Goal: Find specific page/section: Find specific page/section

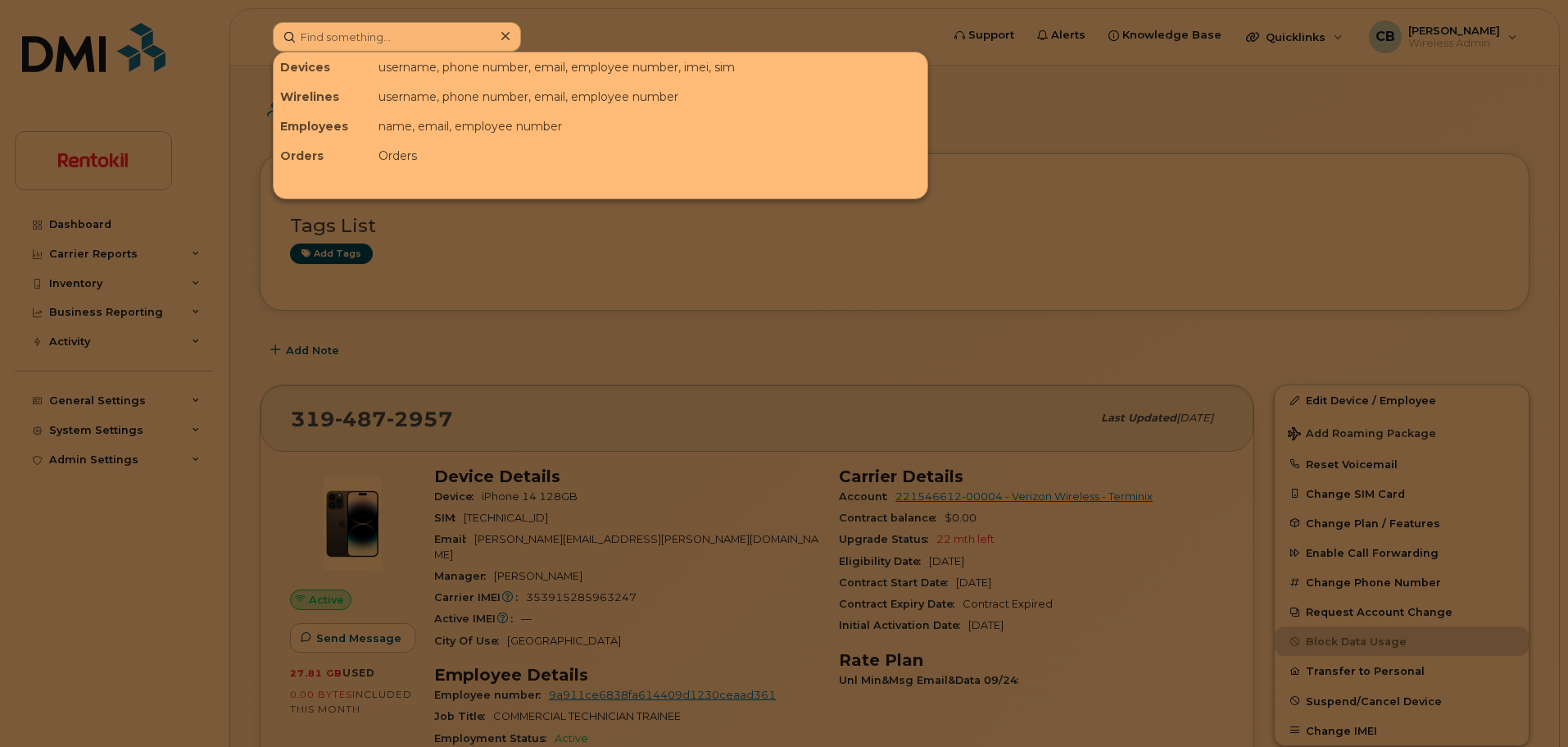
scroll to position [26, 0]
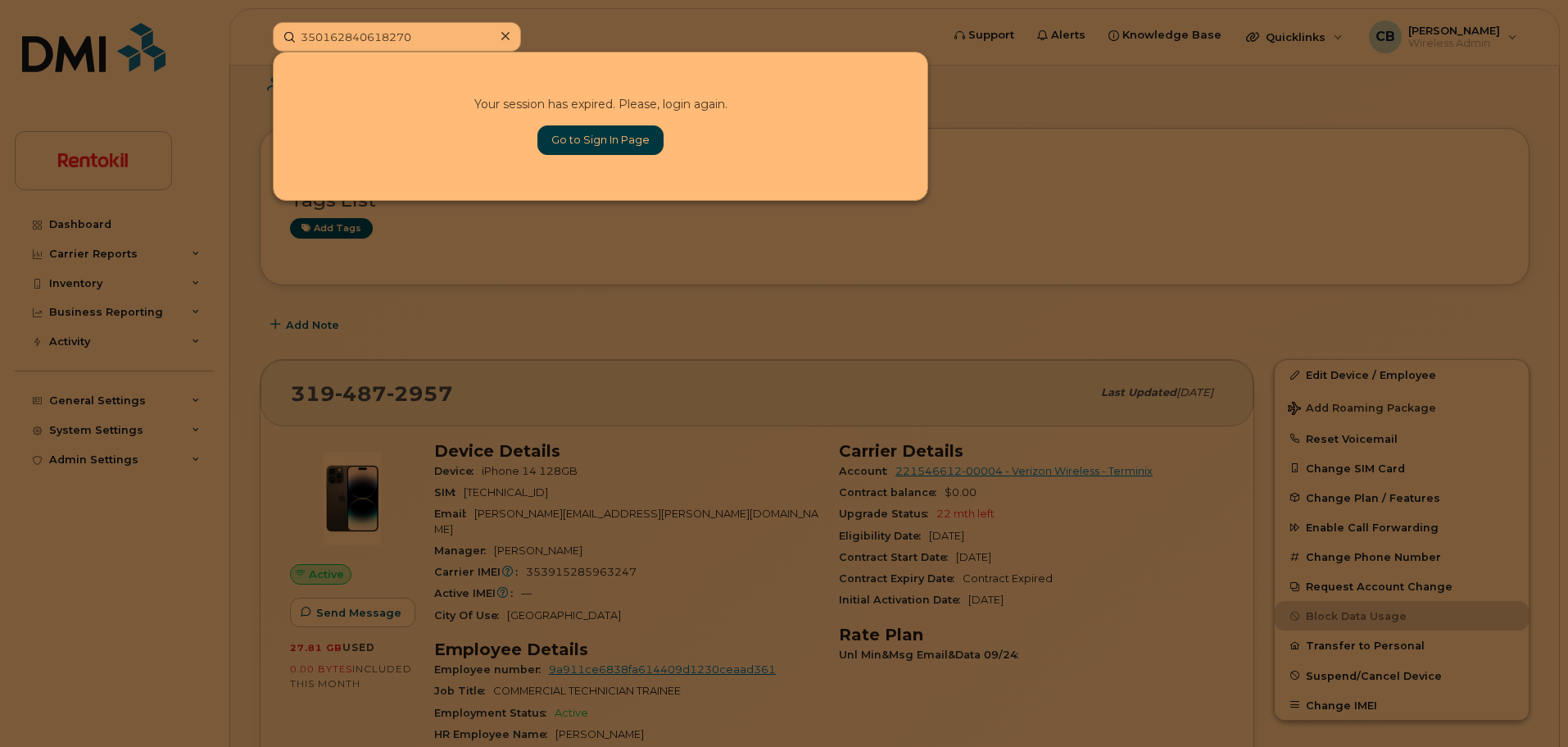
type input "350162840618270"
click at [606, 145] on link "Go to Sign In Page" at bounding box center [600, 140] width 126 height 30
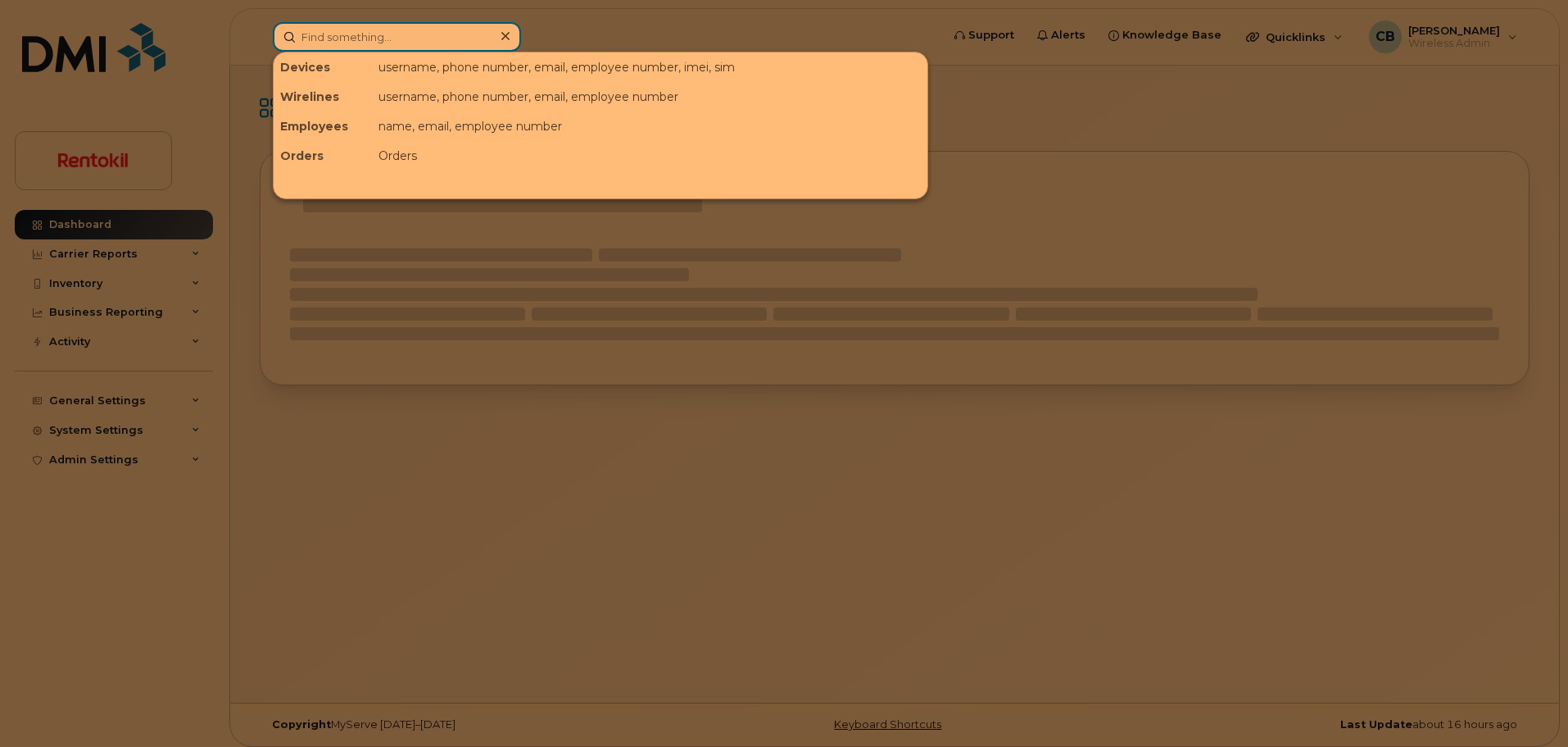
click at [355, 36] on input at bounding box center [397, 37] width 248 height 30
paste input "350162840618270"
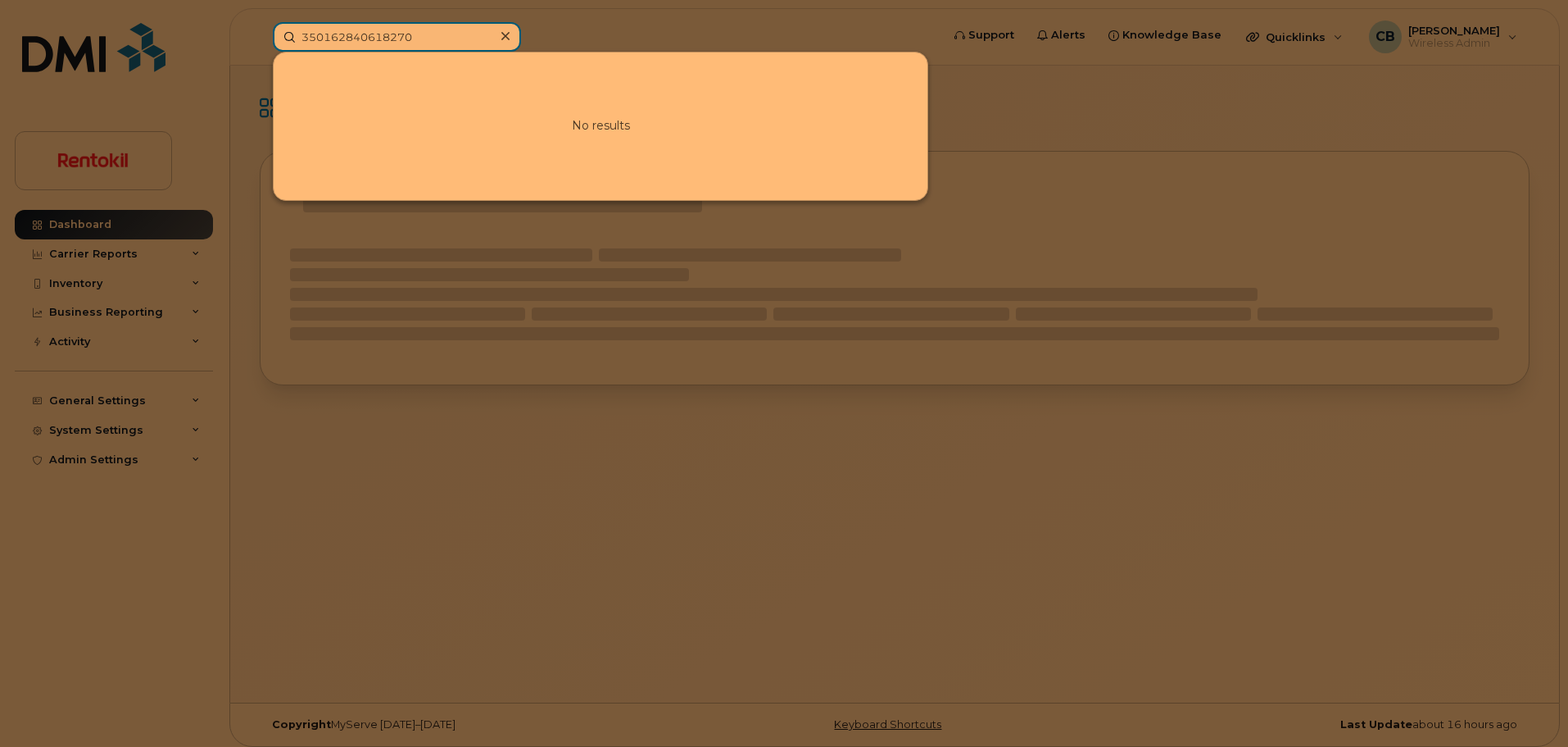
type input "350162840618270"
click at [509, 37] on icon at bounding box center [506, 36] width 8 height 13
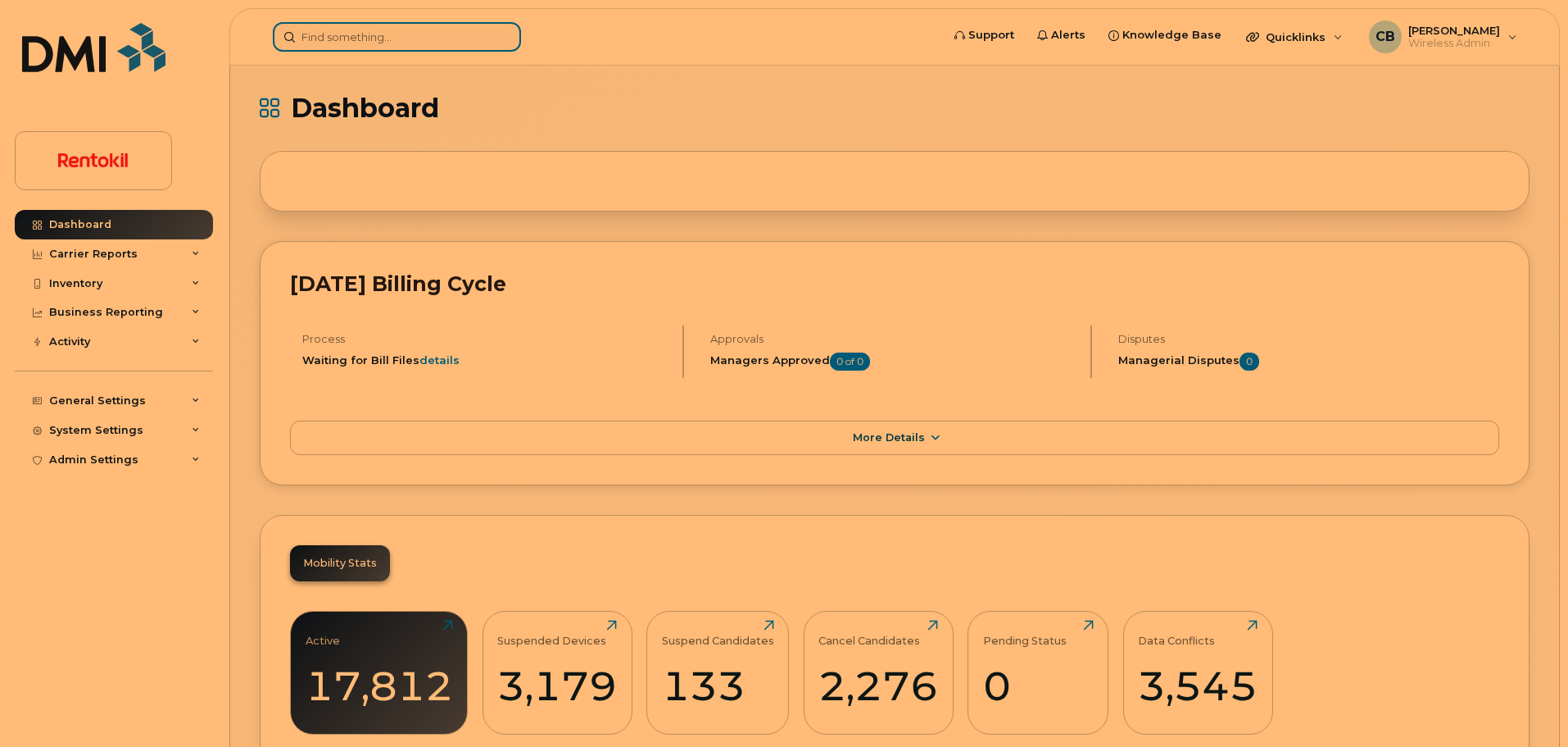
click at [428, 44] on input at bounding box center [397, 37] width 248 height 30
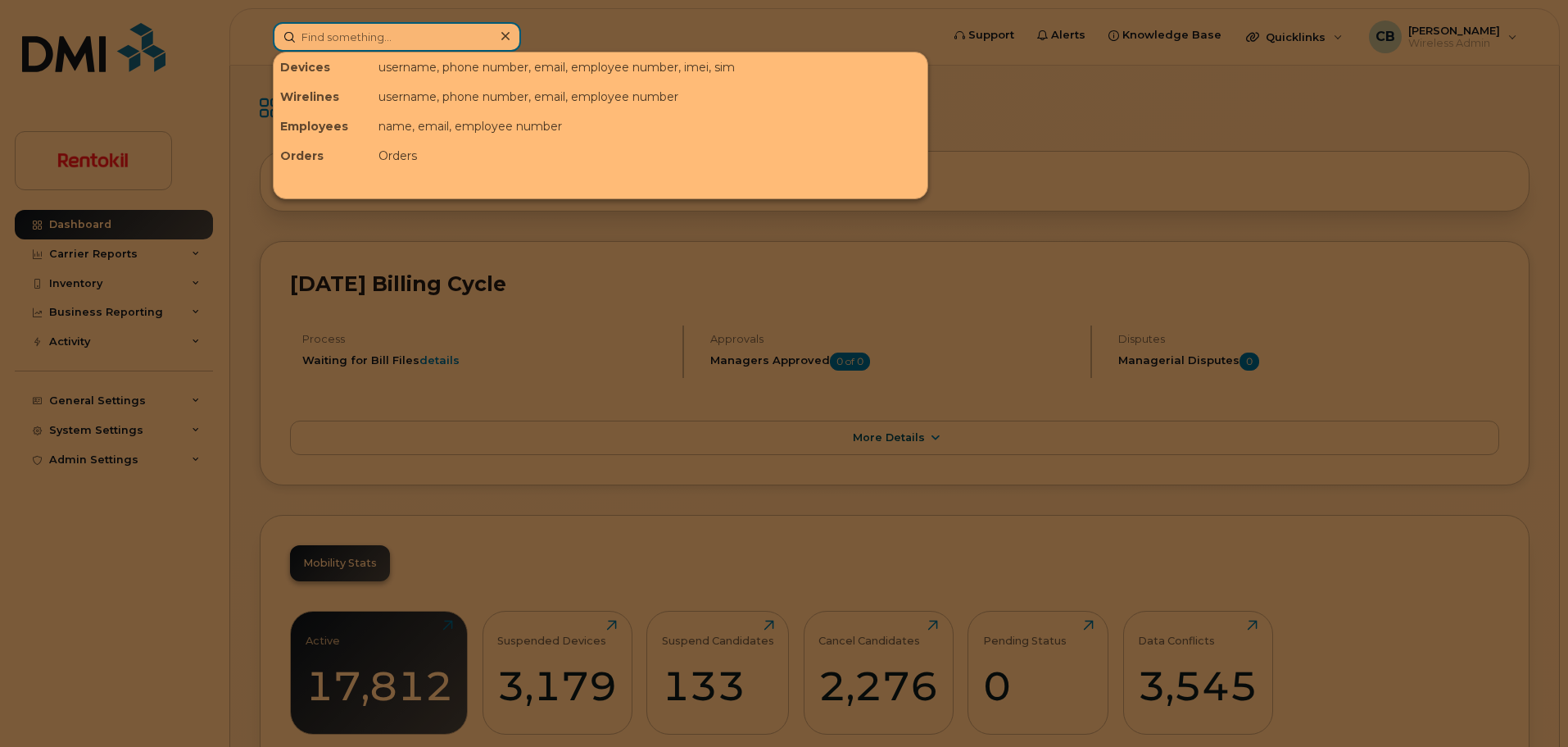
paste input "350162840618270"
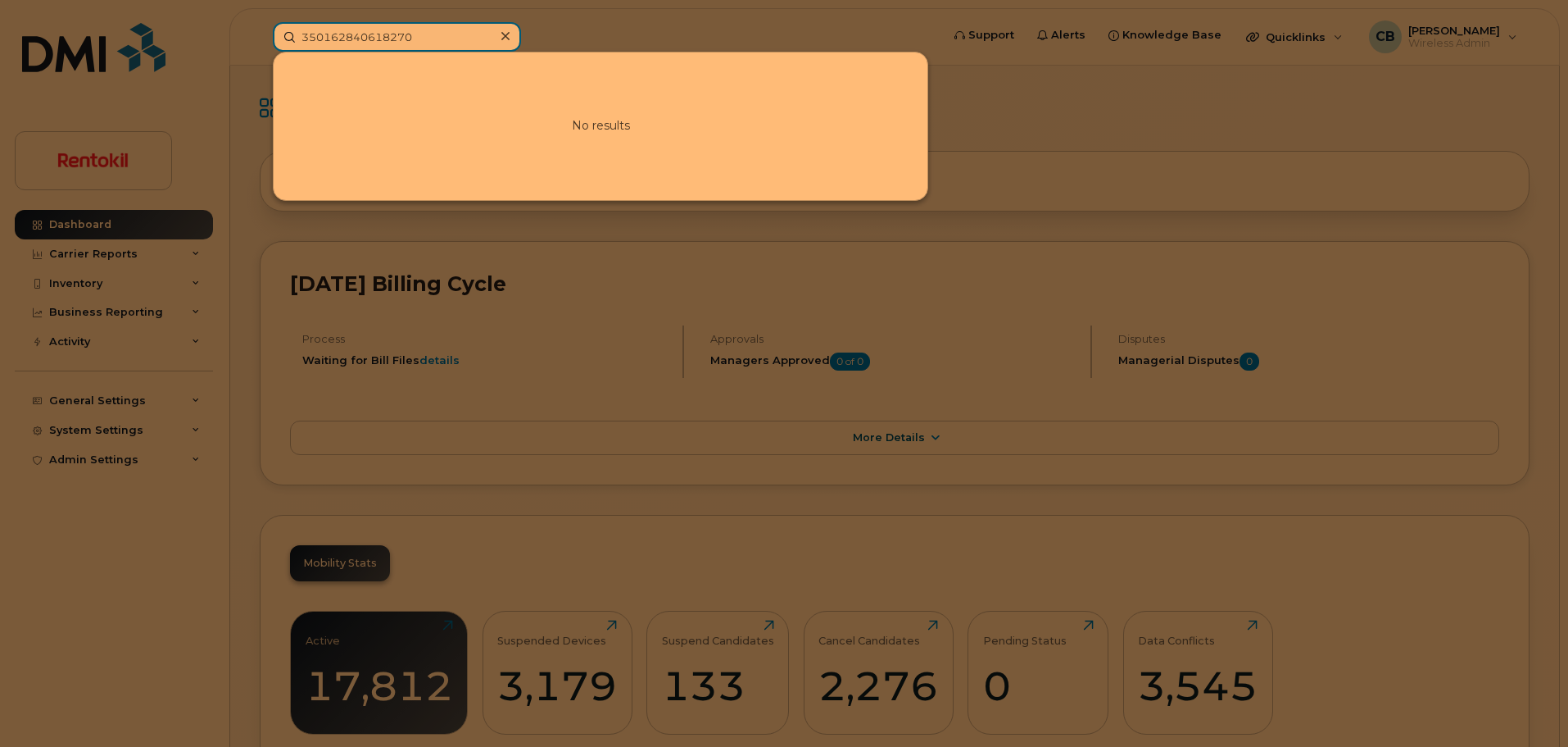
type input "350162840618270"
click at [507, 38] on icon at bounding box center [506, 36] width 8 height 13
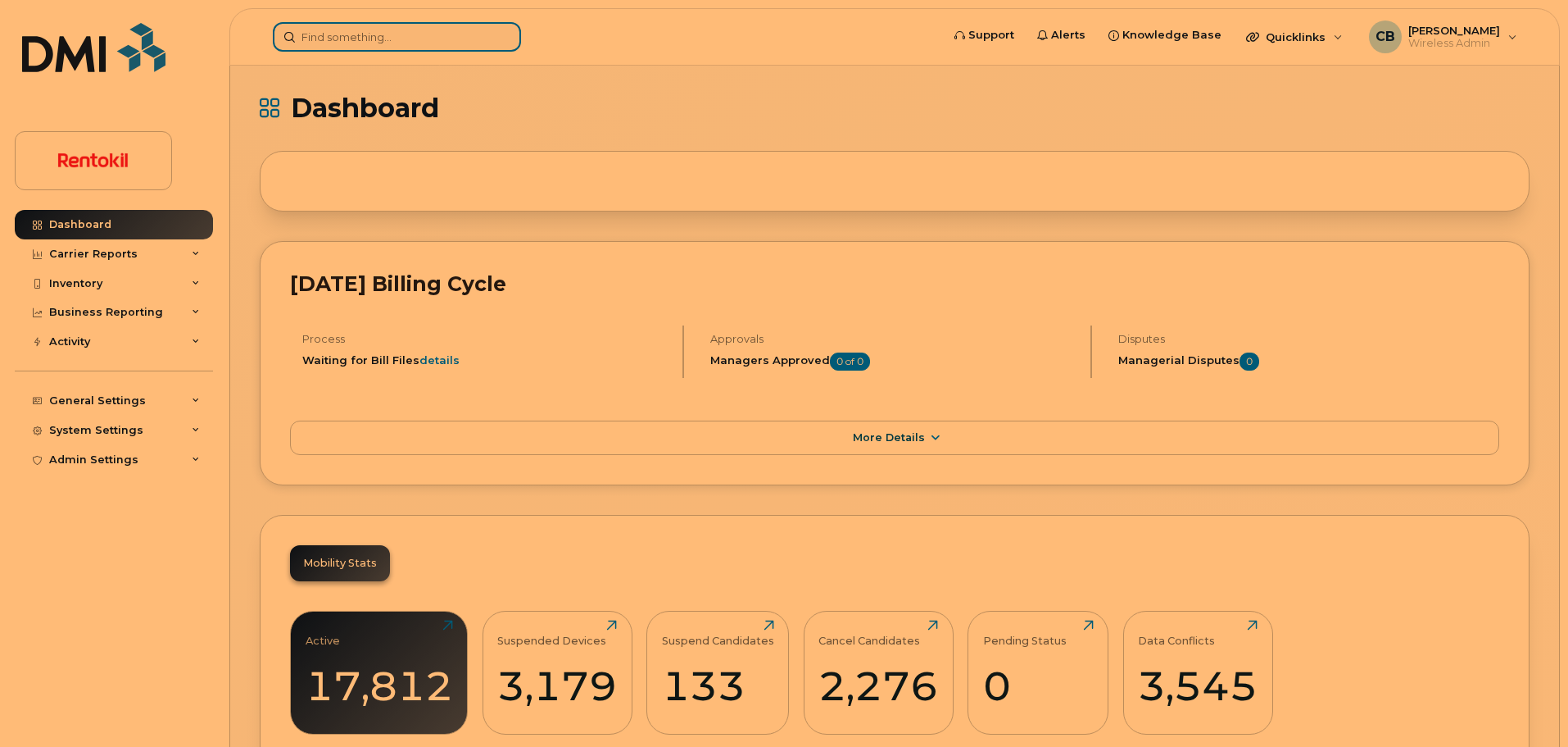
click at [469, 45] on input at bounding box center [397, 37] width 248 height 30
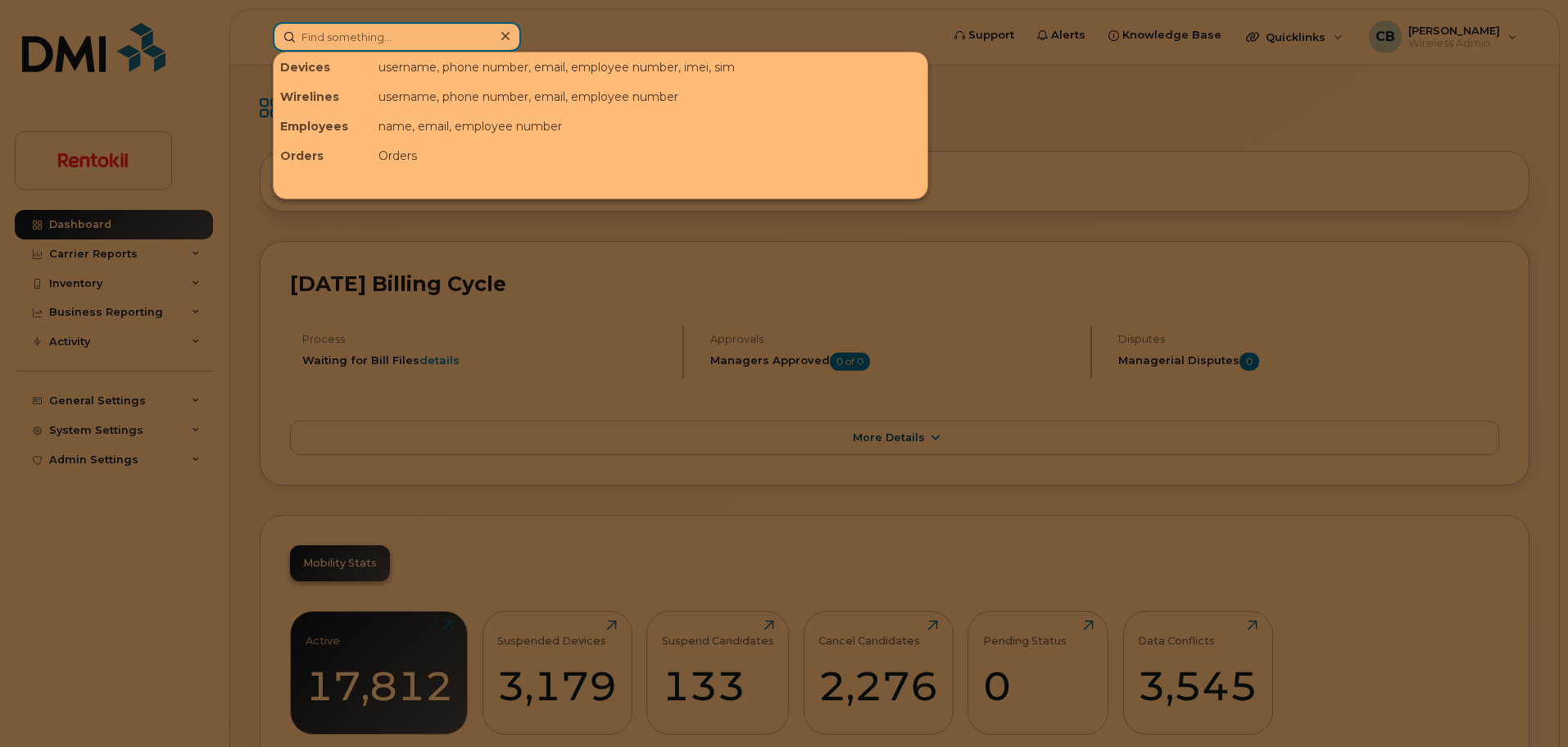
paste input "8901 2804 3320 7769 4101"
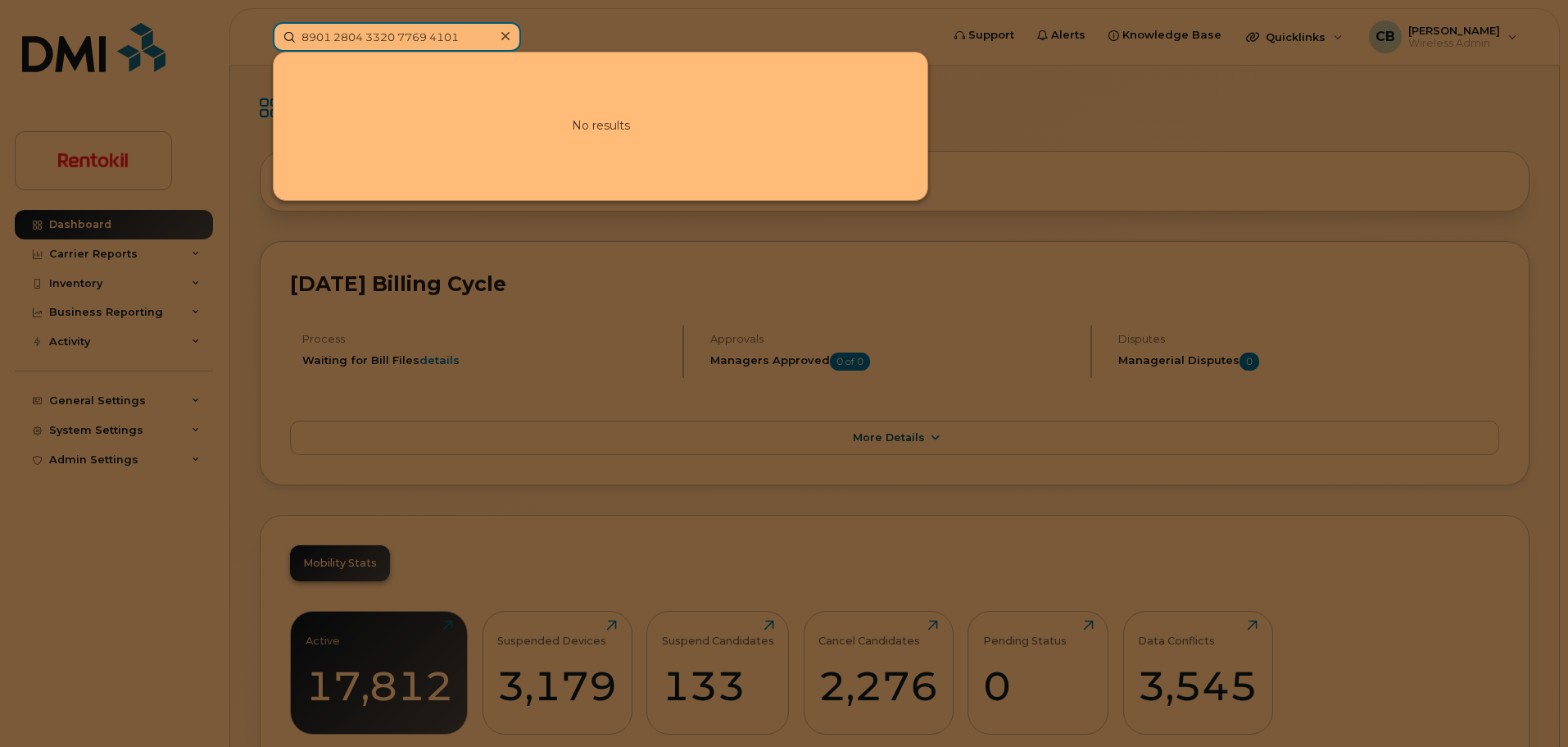
click at [434, 39] on input "8901 2804 3320 7769 4101" at bounding box center [397, 37] width 248 height 30
type input "89012804332077694101"
click at [506, 33] on icon at bounding box center [506, 36] width 8 height 13
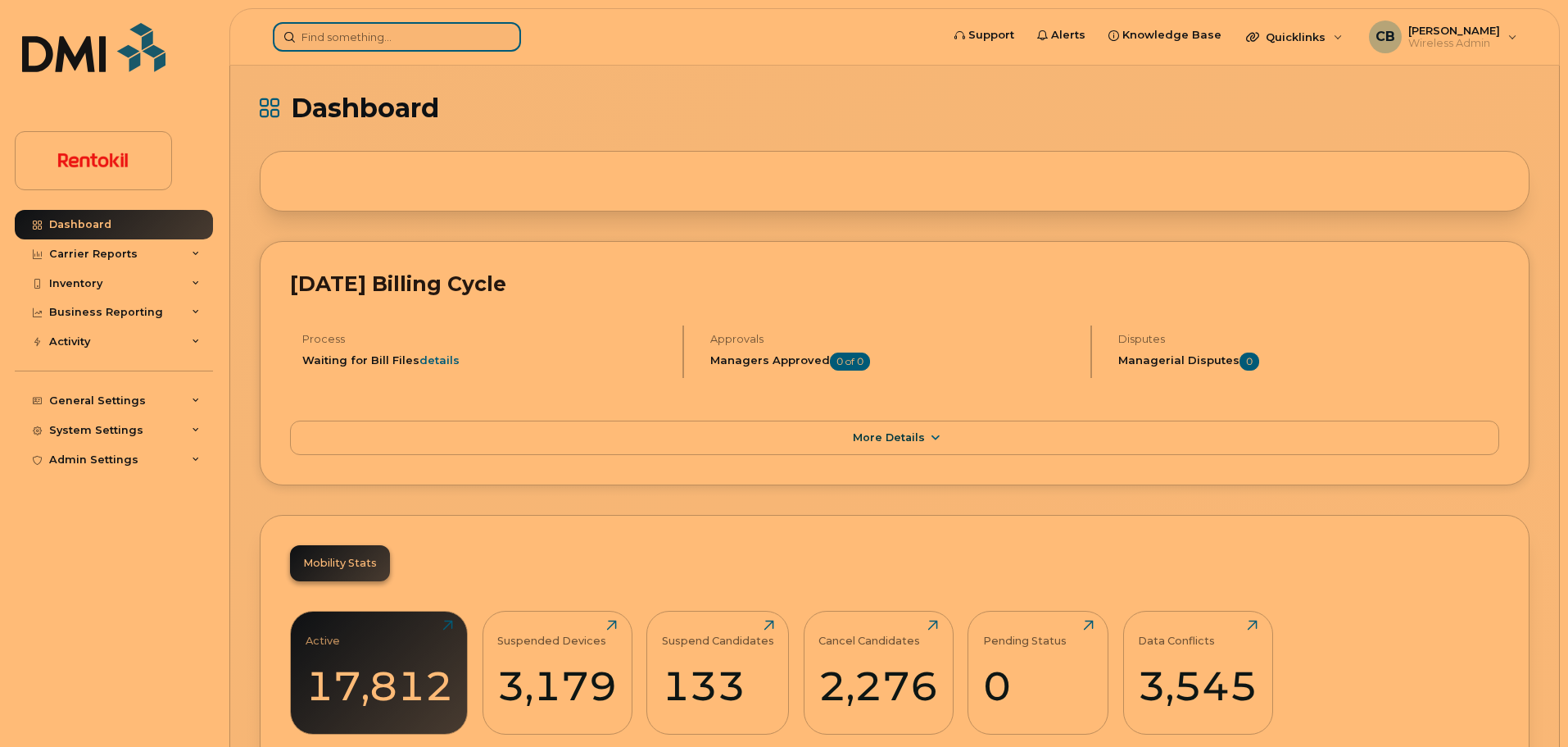
click at [345, 26] on input at bounding box center [397, 37] width 248 height 30
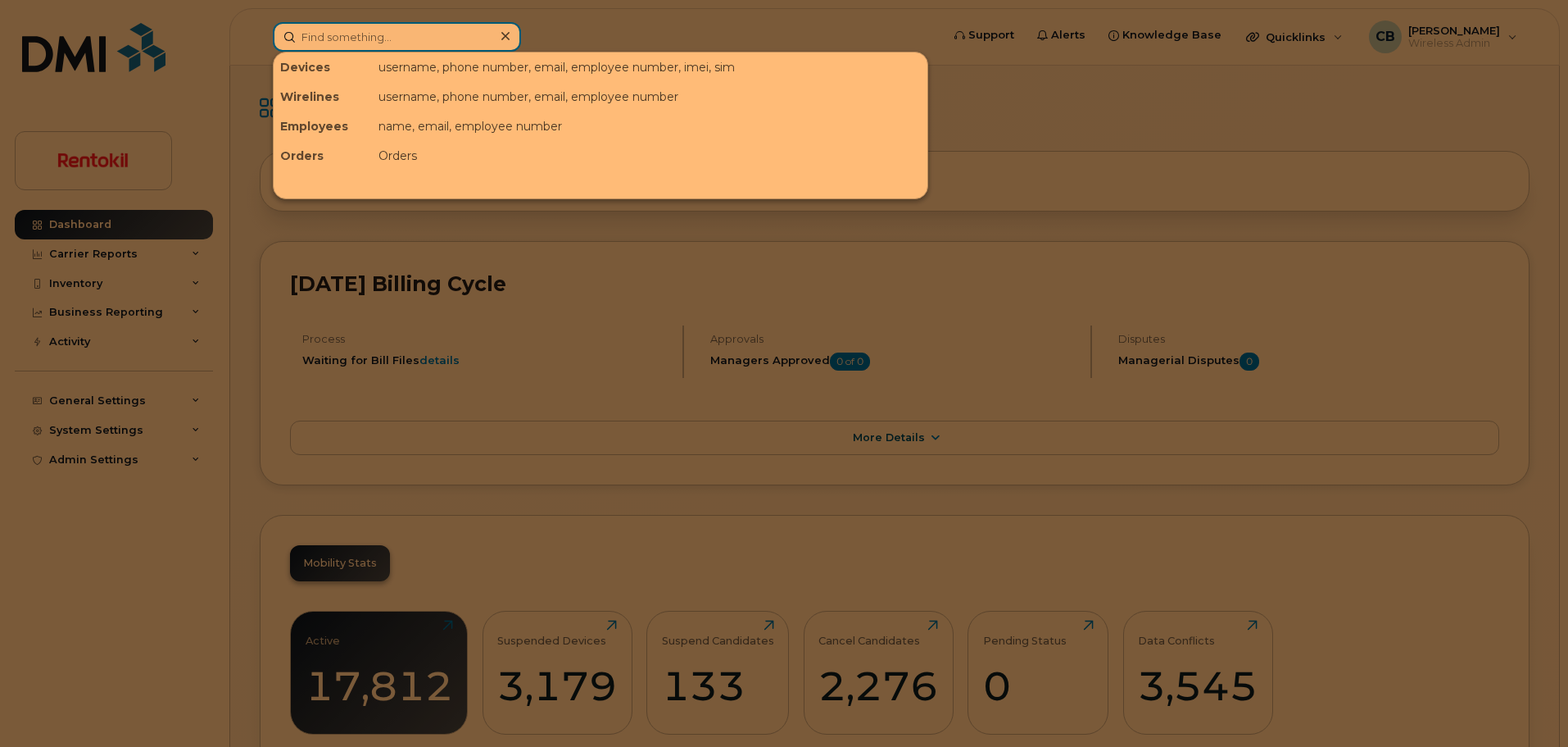
paste input "414) 397-0468"
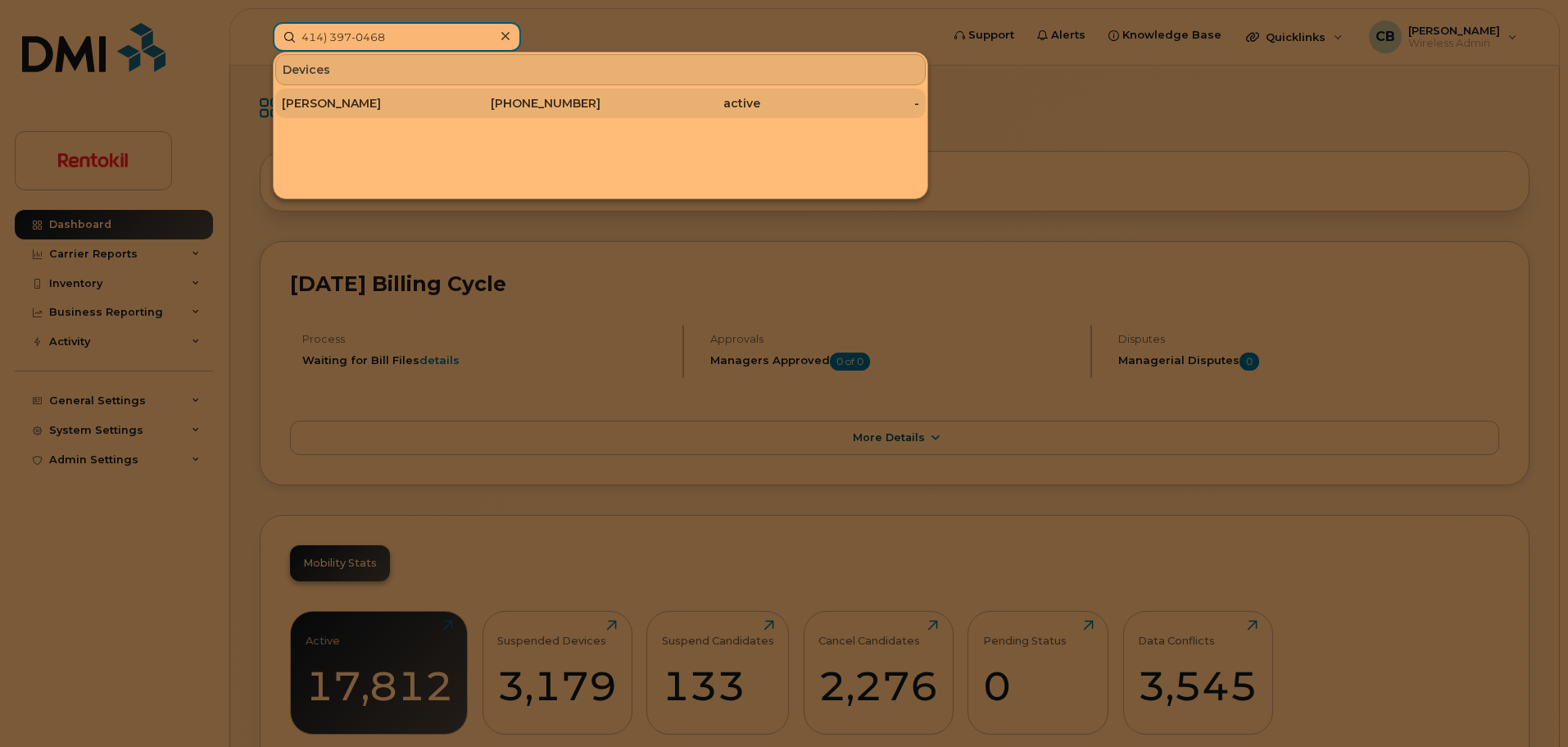
type input "414) 397-0468"
click at [311, 104] on div "NICK SCHANZ" at bounding box center [362, 104] width 160 height 16
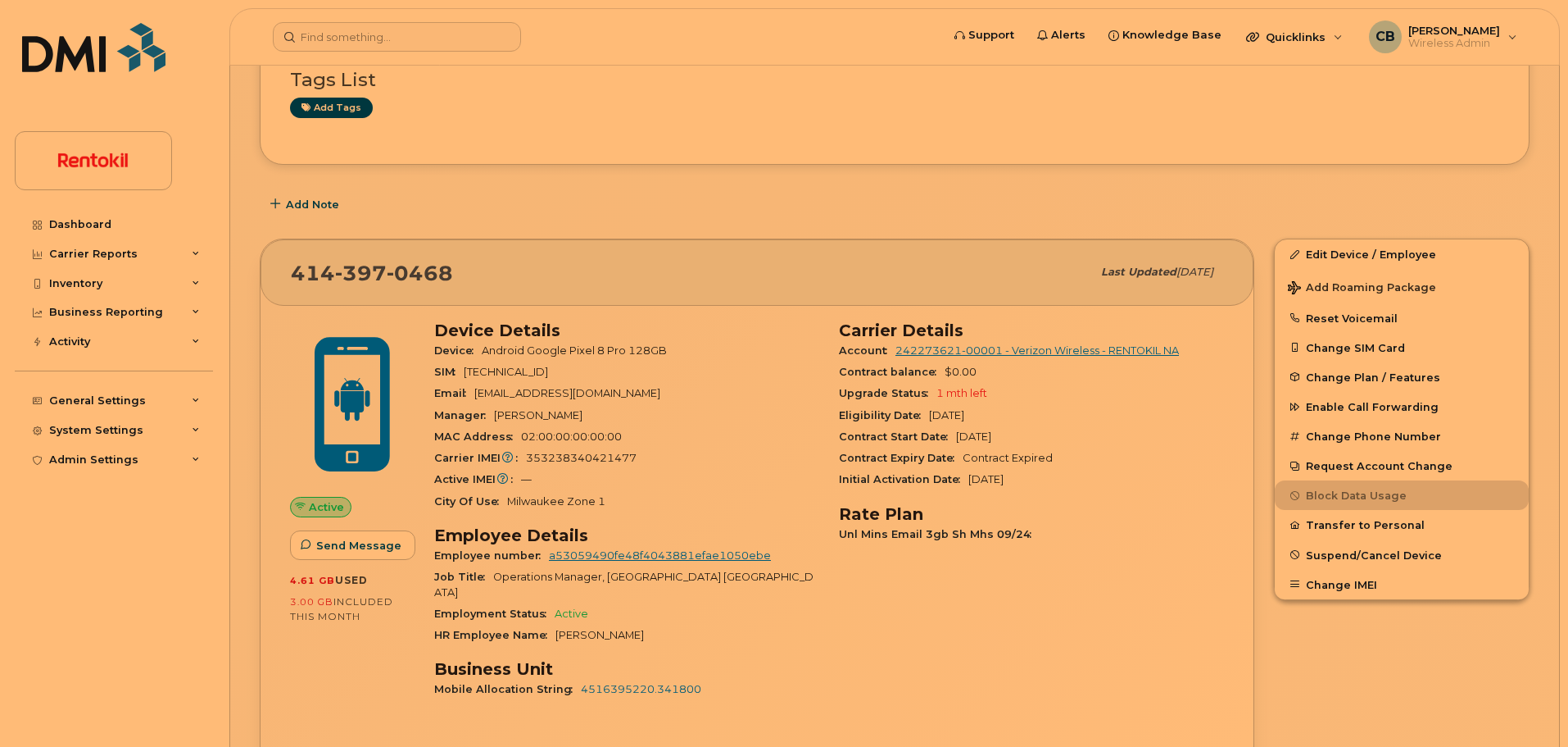
scroll to position [38, 0]
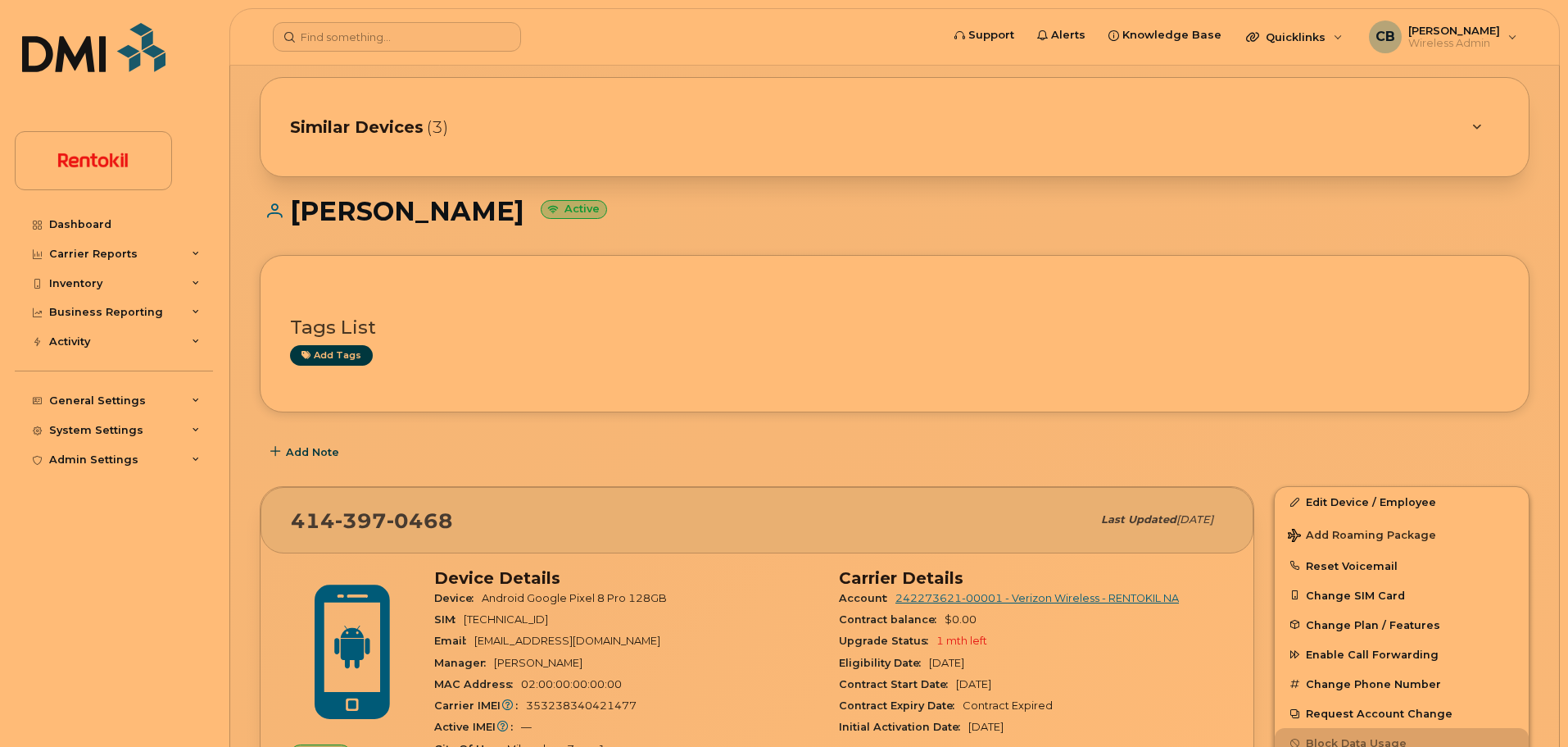
click at [342, 209] on h1 "NICK SCHANZ Active" at bounding box center [895, 211] width 1270 height 29
drag, startPoint x: 342, startPoint y: 209, endPoint x: 391, endPoint y: 209, distance: 49.0
click at [391, 209] on h1 "NICK SCHANZ Active" at bounding box center [895, 211] width 1270 height 29
copy h1 "[PERSON_NAME]"
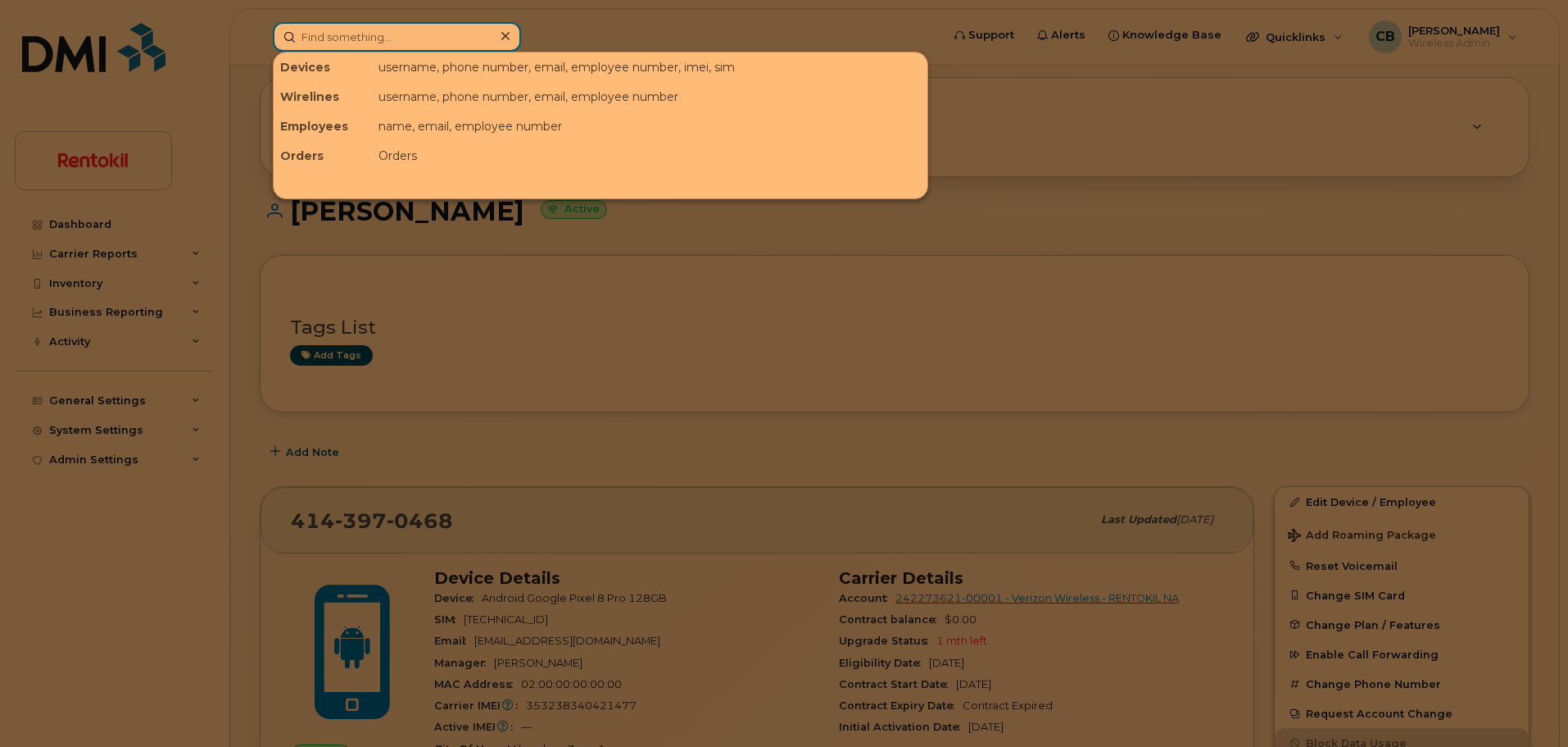
click at [444, 34] on input at bounding box center [397, 37] width 248 height 30
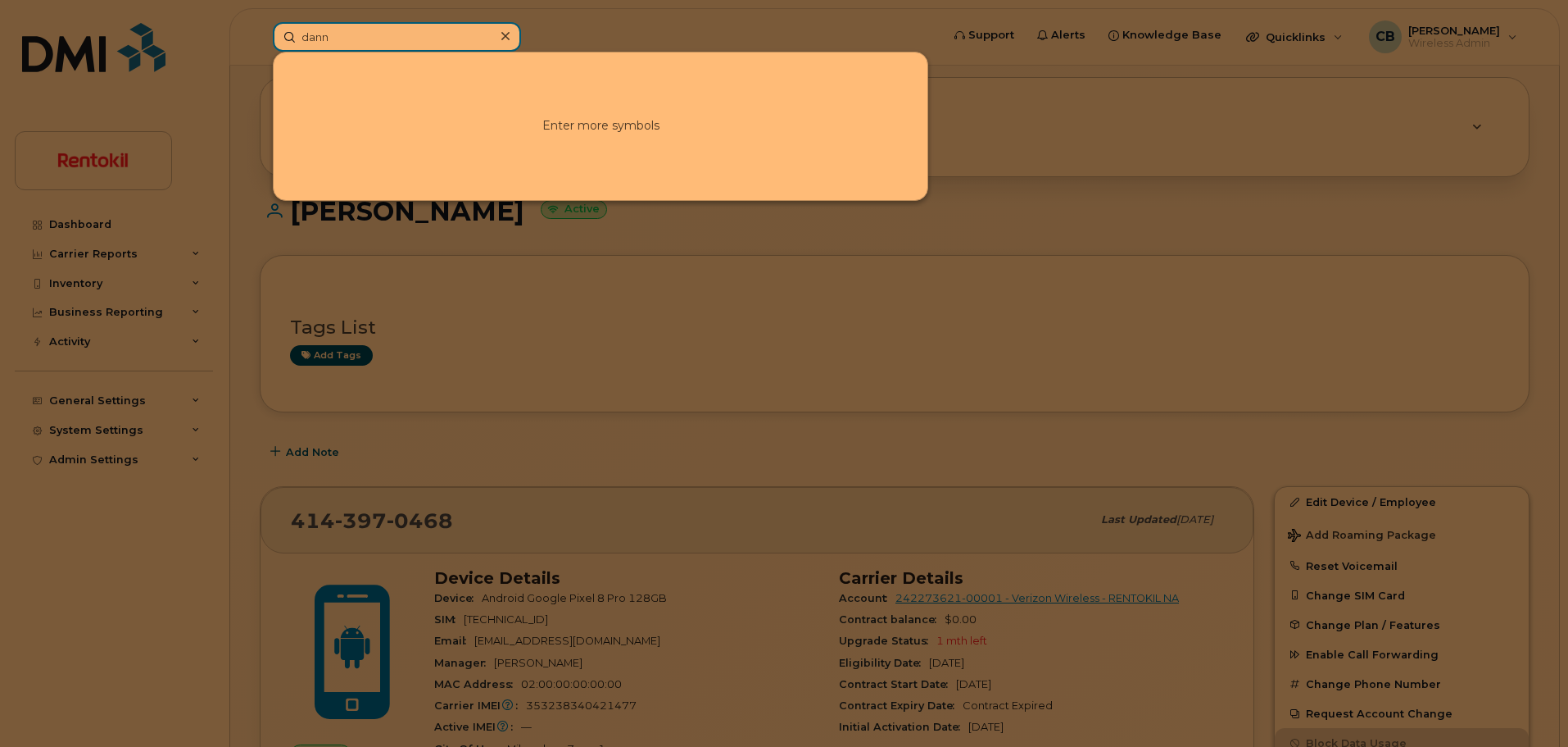
type input "danny"
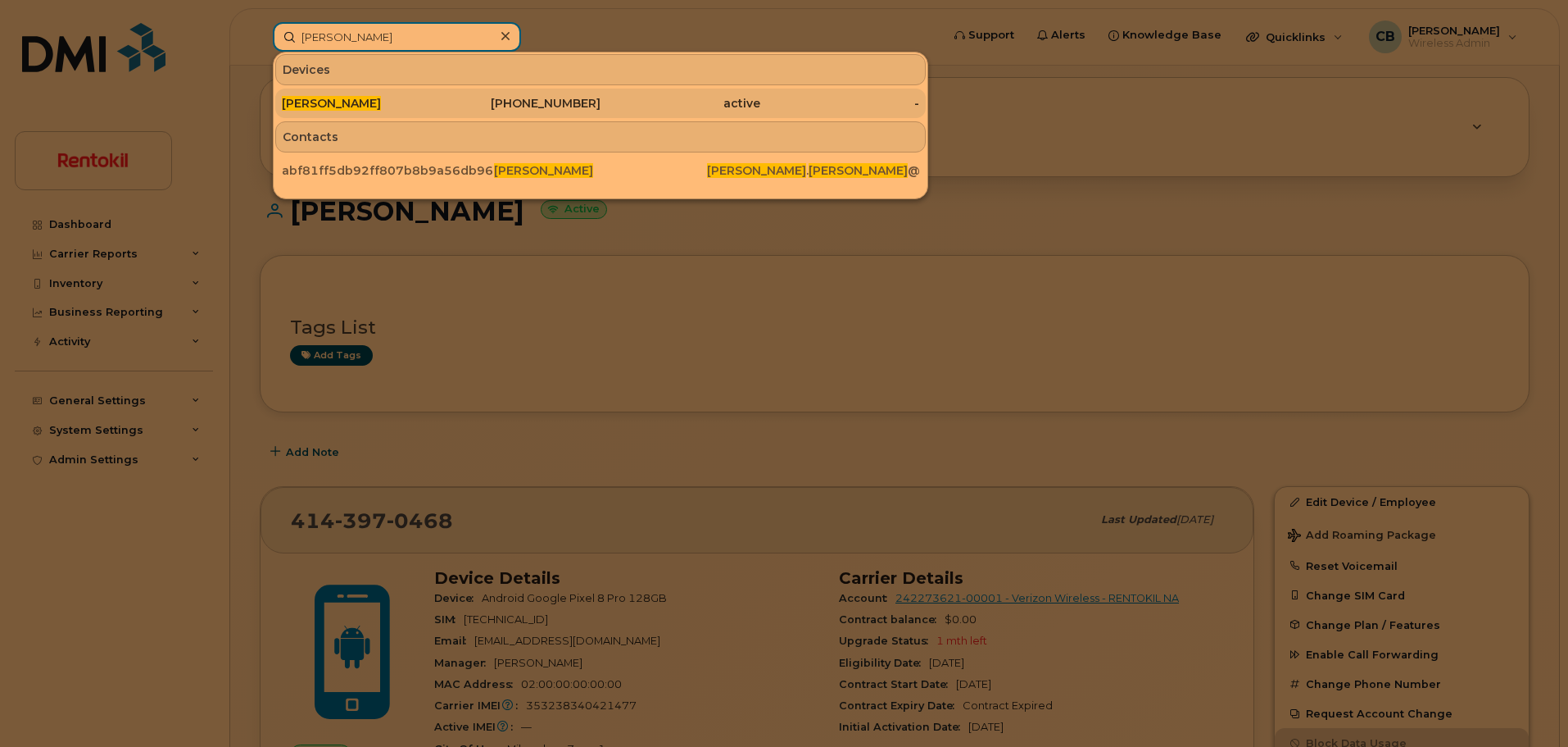
type input "Danny robinson"
click at [363, 104] on span "DANNY ROBINSON" at bounding box center [331, 104] width 99 height 15
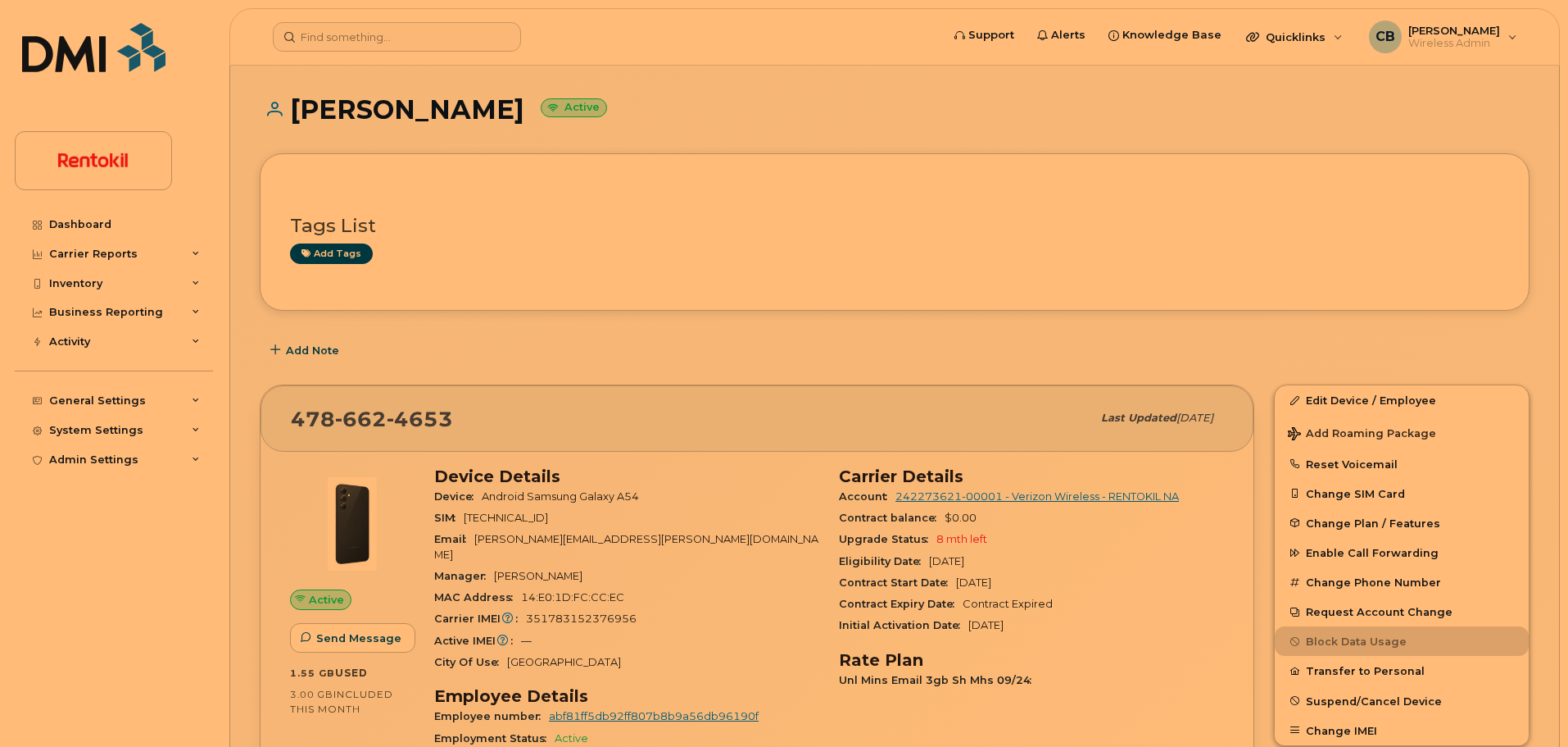
click at [593, 612] on span "351783152376956" at bounding box center [581, 618] width 111 height 12
copy span "351783152376956"
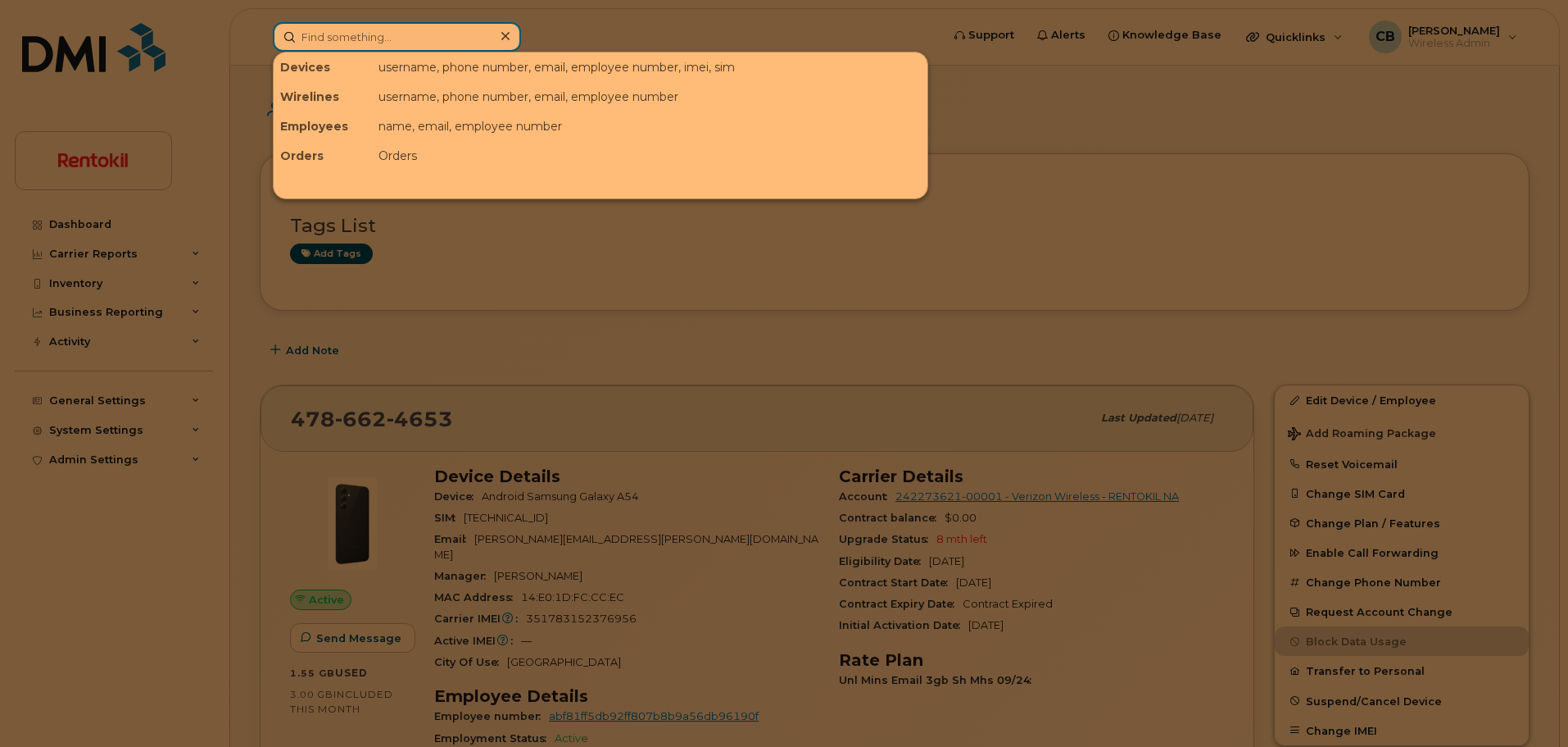
click at [432, 29] on input at bounding box center [397, 37] width 248 height 30
paste input "618-751-0027"
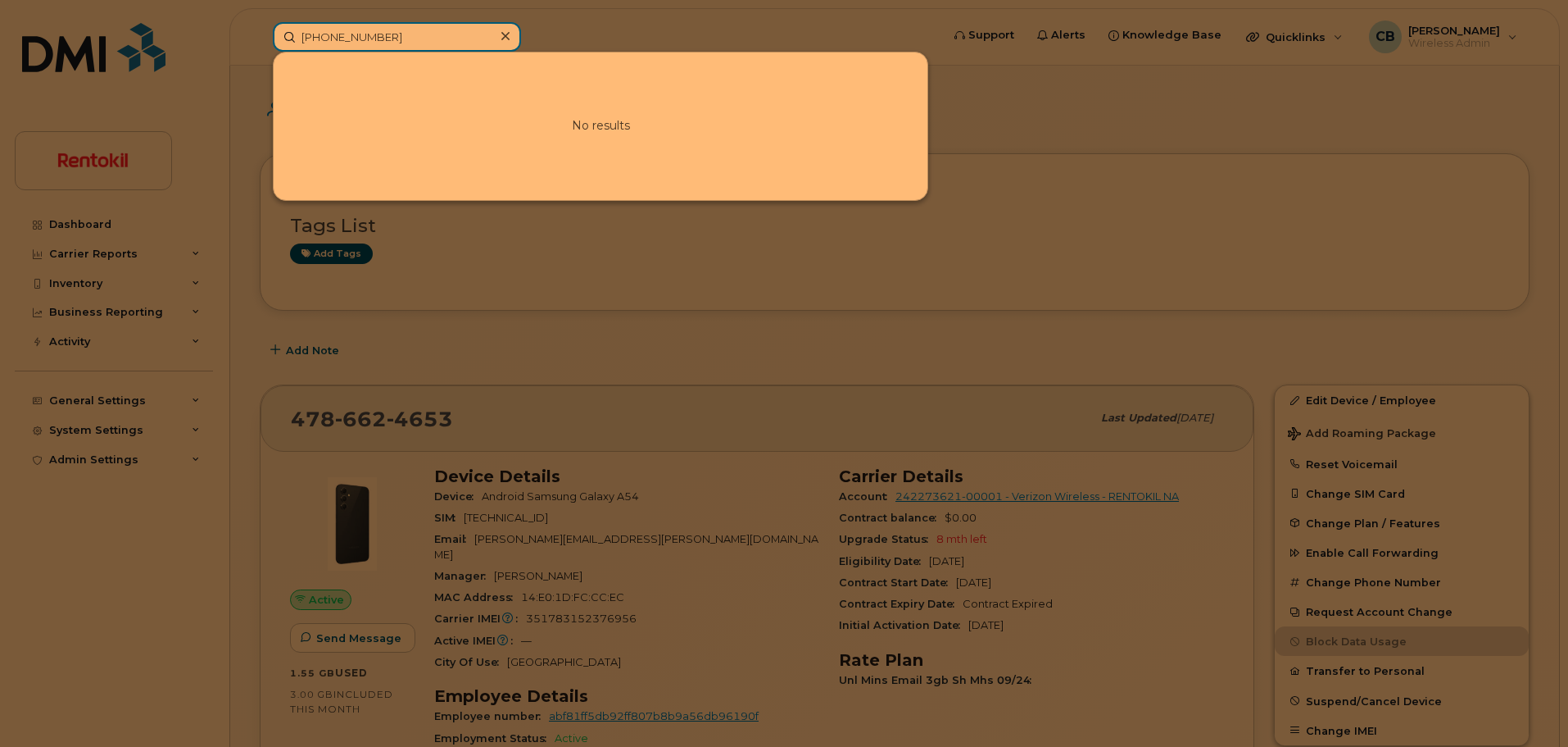
type input "618-751-0027"
click at [505, 39] on icon at bounding box center [506, 36] width 8 height 13
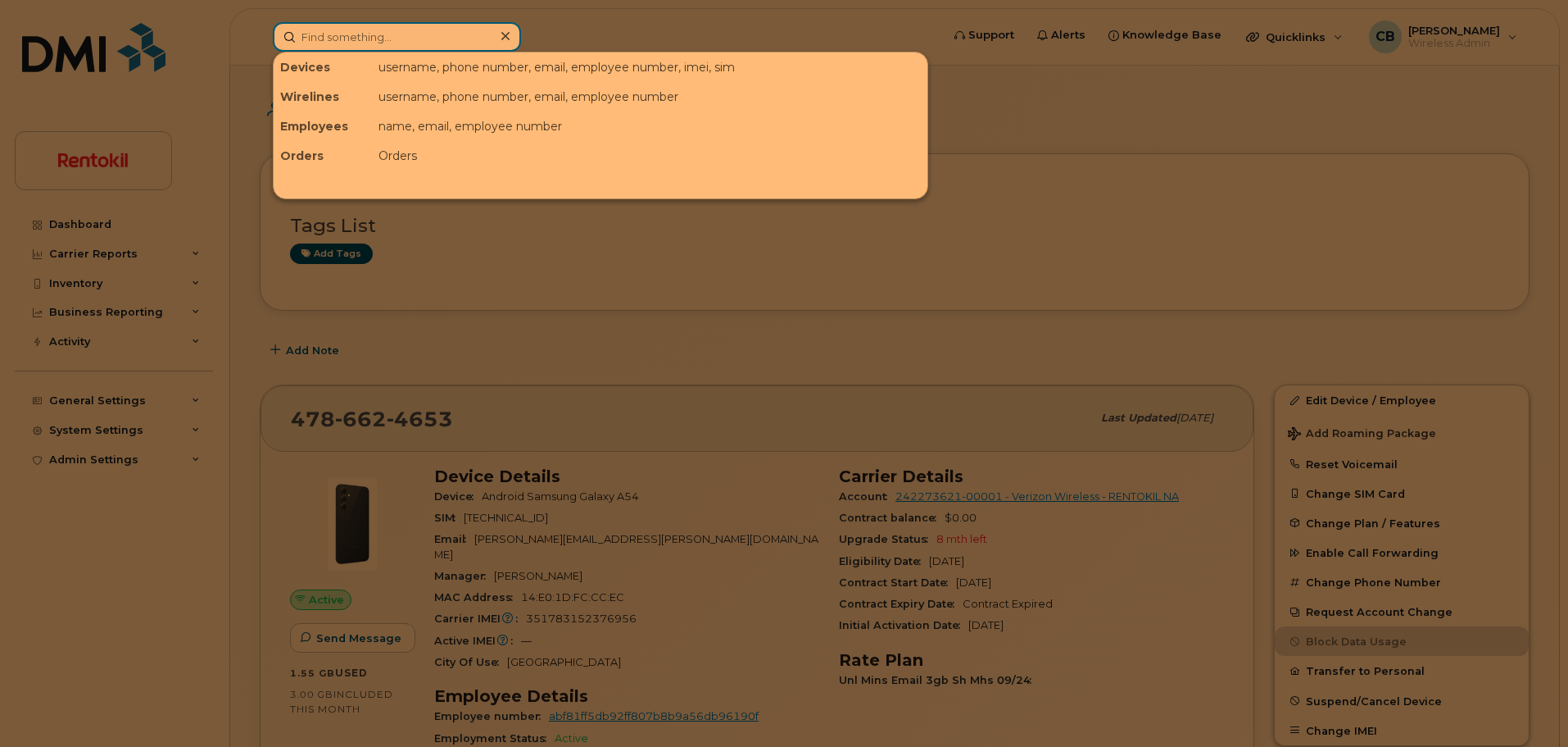
click at [371, 34] on input at bounding box center [397, 37] width 248 height 30
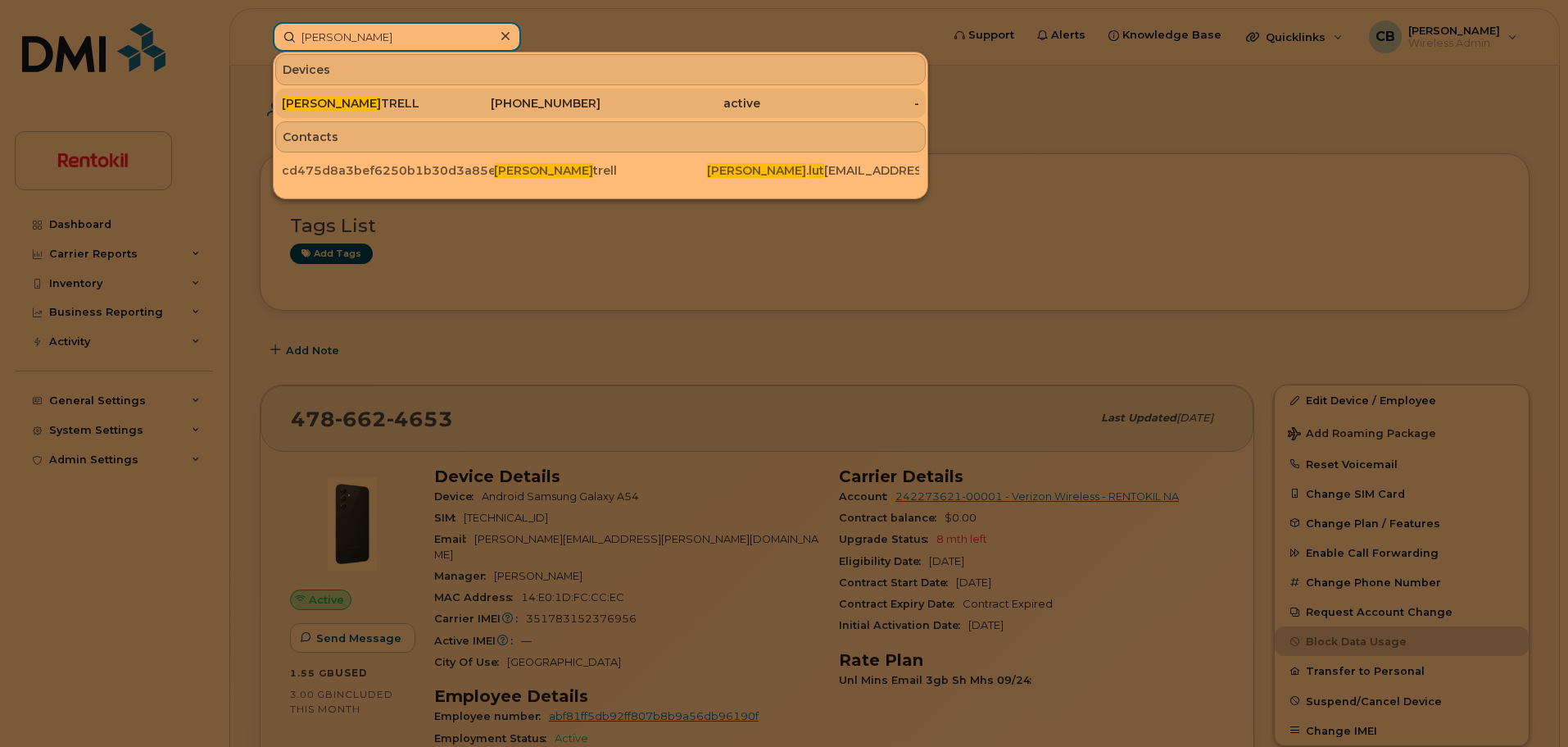
type input "robert lut"
click at [368, 99] on div "ROBERT LUT TRELL" at bounding box center [362, 104] width 160 height 16
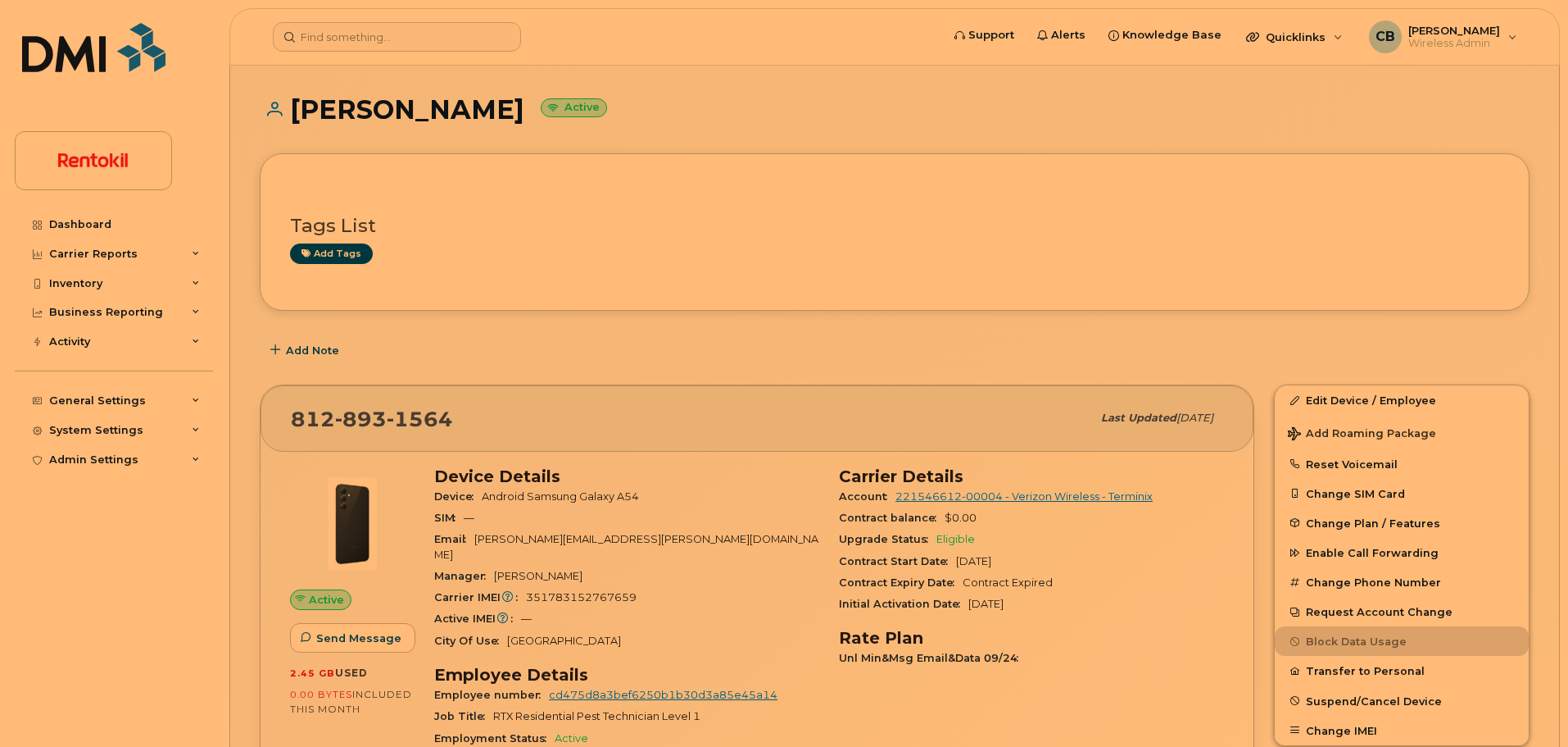
click at [305, 411] on span "[PHONE_NUMBER]" at bounding box center [372, 419] width 162 height 25
drag, startPoint x: 305, startPoint y: 411, endPoint x: 382, endPoint y: 406, distance: 77.2
click at [382, 406] on span "[PHONE_NUMBER]" at bounding box center [372, 419] width 162 height 25
copy span "[PHONE_NUMBER]"
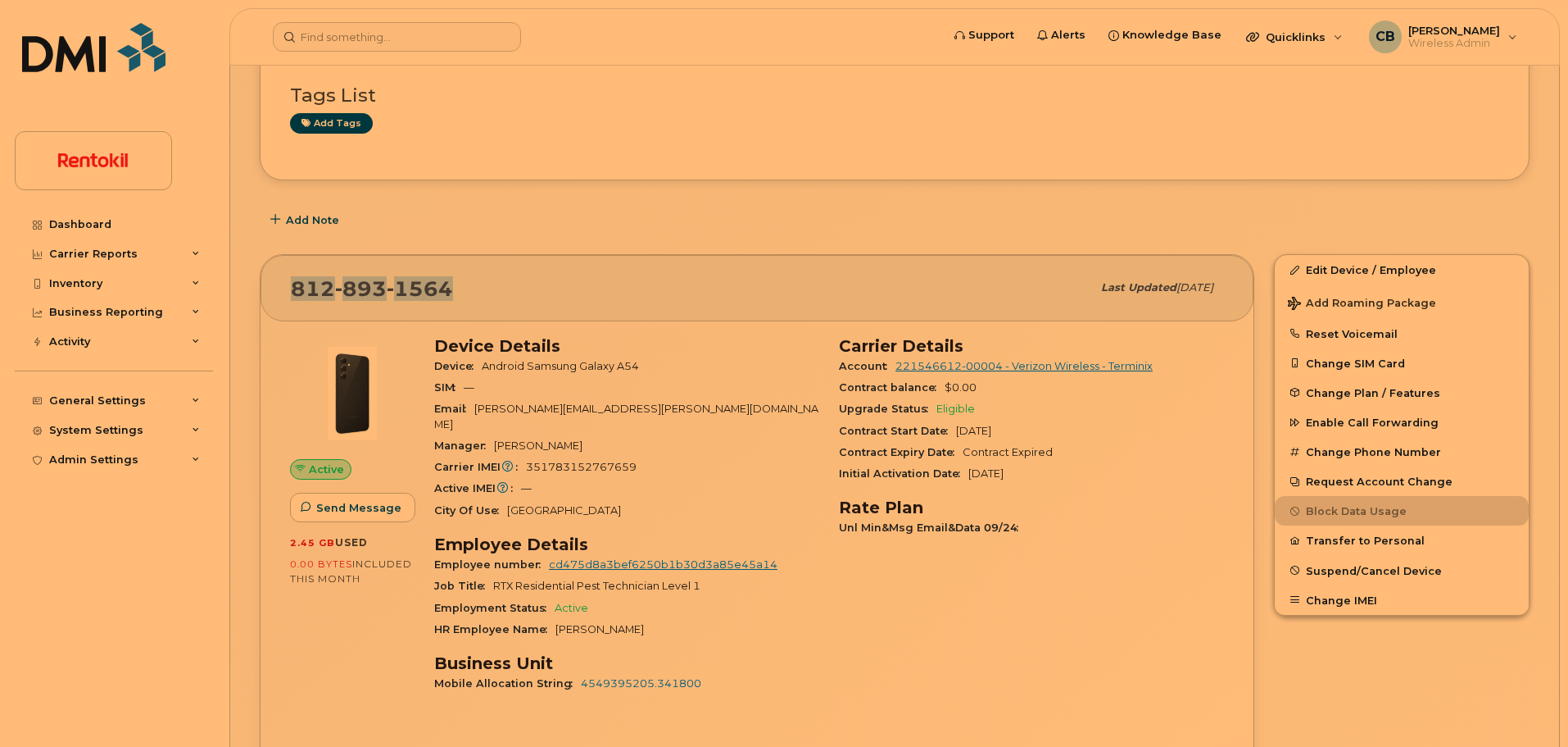
scroll to position [145, 0]
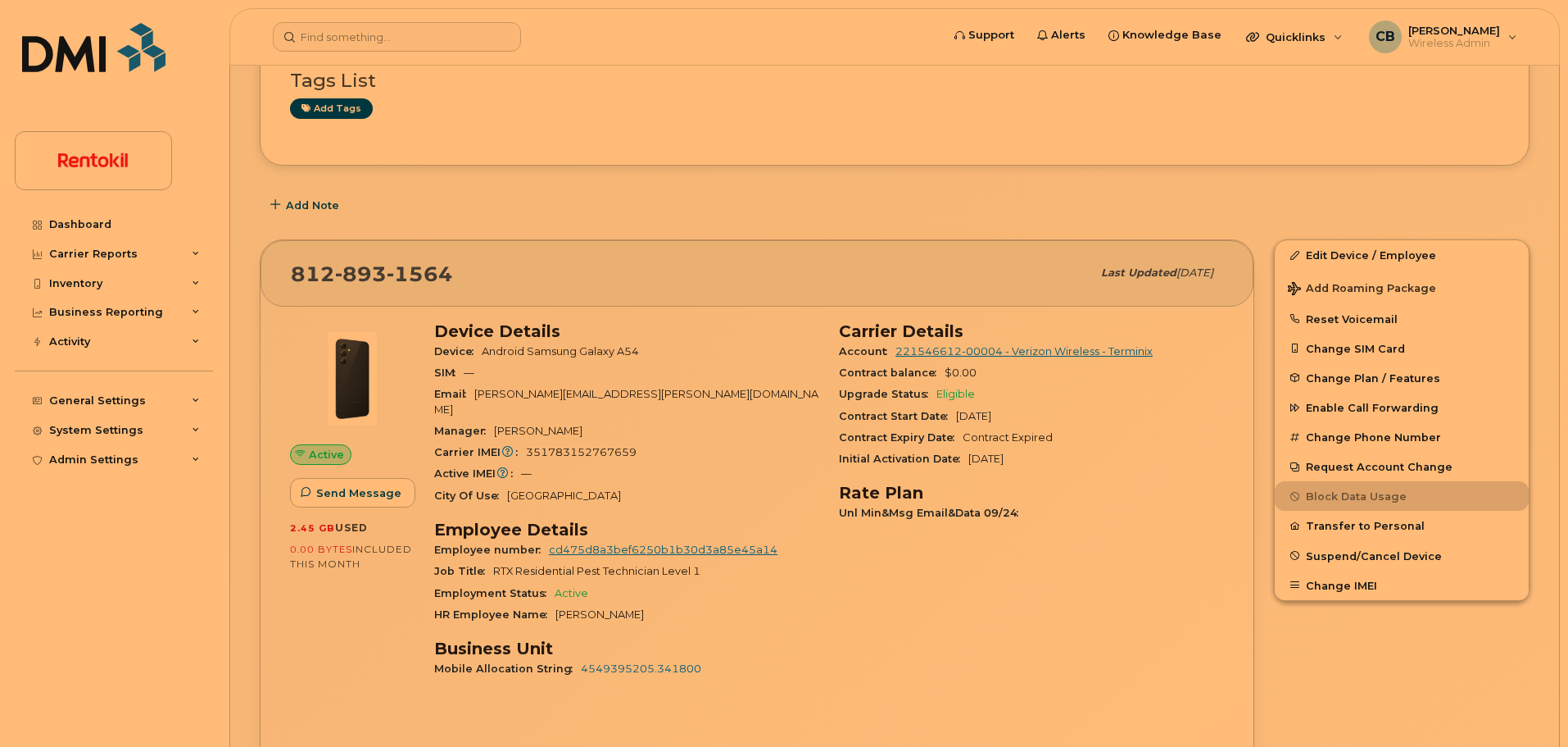
click at [576, 446] on span "351783152767659" at bounding box center [581, 452] width 111 height 12
copy span "351783152767659"
